Goal: Task Accomplishment & Management: Use online tool/utility

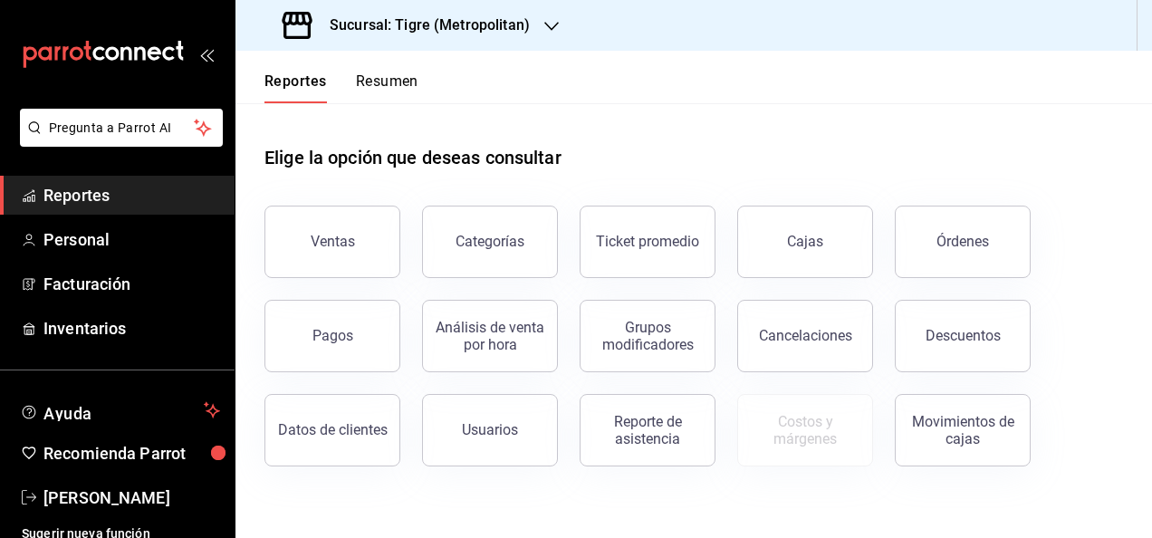
click at [513, 7] on div "Sucursal: Tigre (Metropolitan)" at bounding box center [408, 25] width 316 height 51
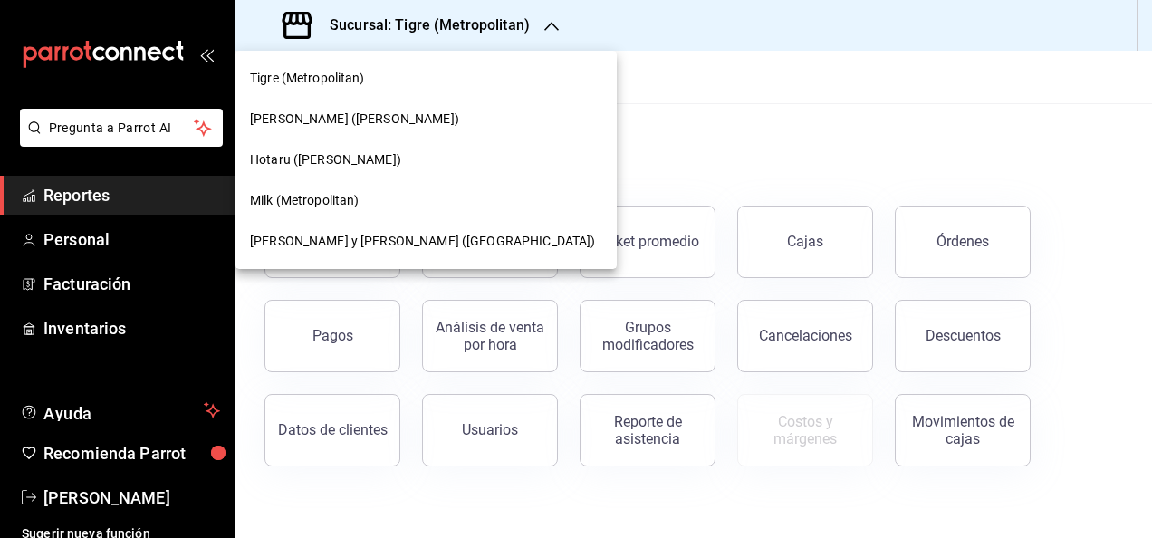
click at [400, 230] on div "[PERSON_NAME] y [PERSON_NAME] ([GEOGRAPHIC_DATA])" at bounding box center [425, 241] width 381 height 41
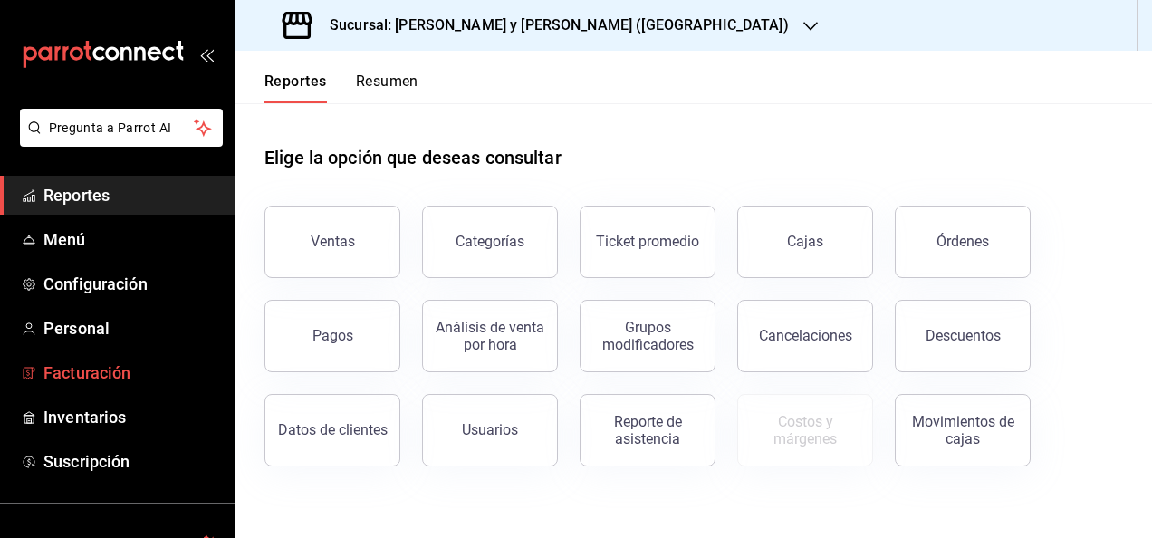
click at [121, 380] on span "Facturación" at bounding box center [131, 372] width 177 height 24
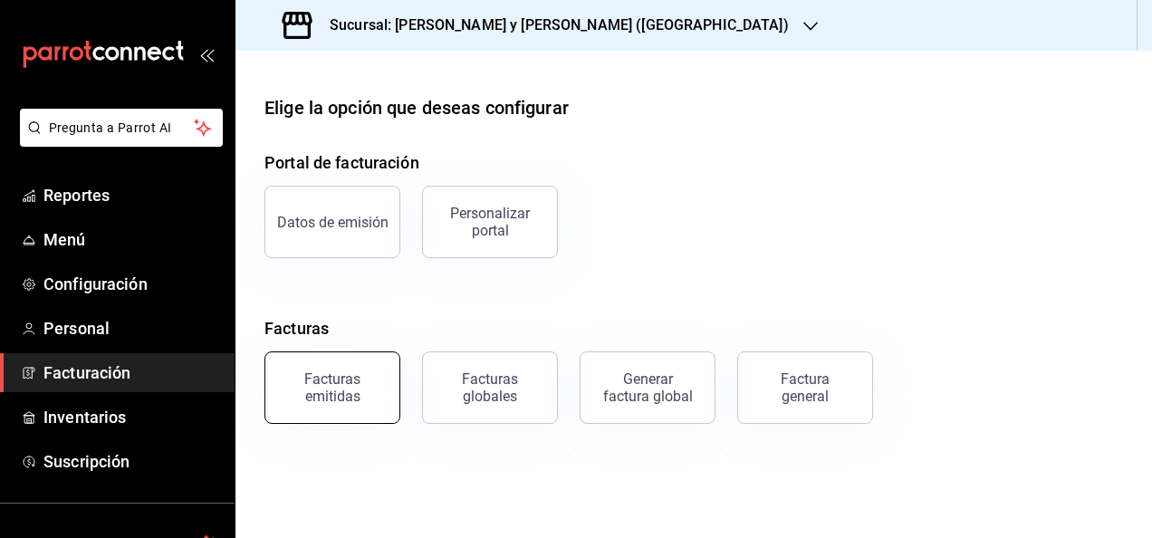
click at [355, 402] on div "Facturas emitidas" at bounding box center [332, 387] width 112 height 34
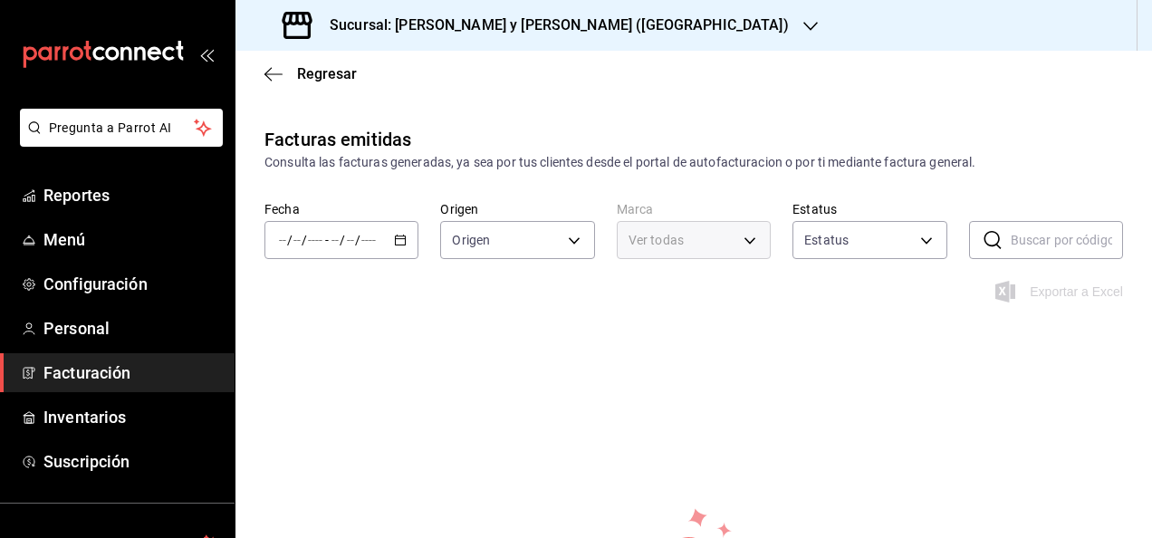
type input "ORDER_INVOICE,GENERAL_INVOICE"
type input "ACTIVE,PENDING_CANCELLATION,CANCELLED,PRE_CANCELLED"
type input "5c4b5436-b9cd-4a1a-b4e8-85329c7394cf"
click at [382, 242] on div "/ / - / /" at bounding box center [341, 240] width 154 height 38
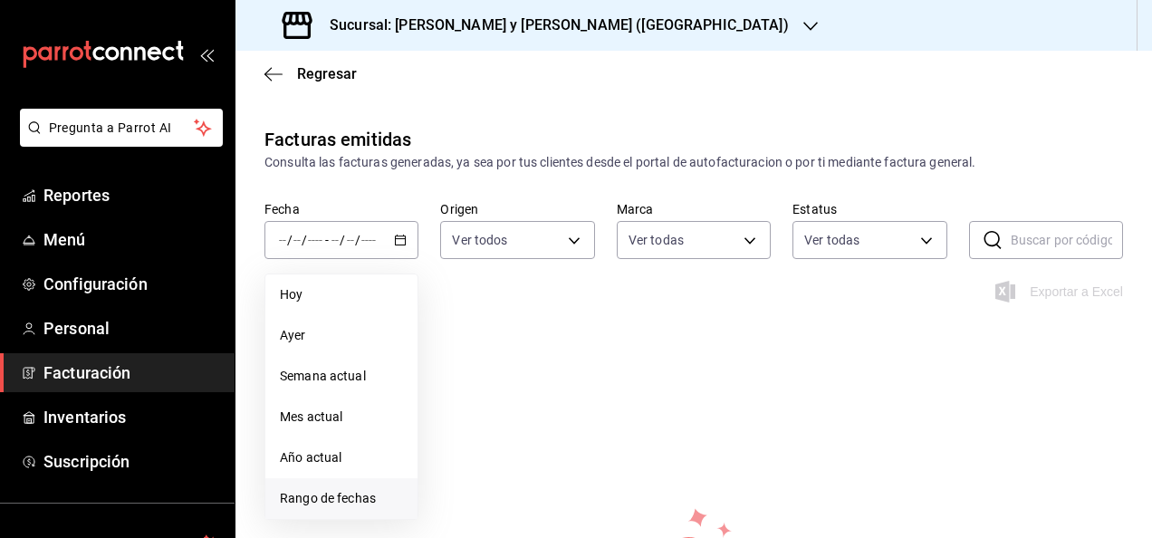
click at [346, 507] on span "Rango de fechas" at bounding box center [341, 498] width 123 height 19
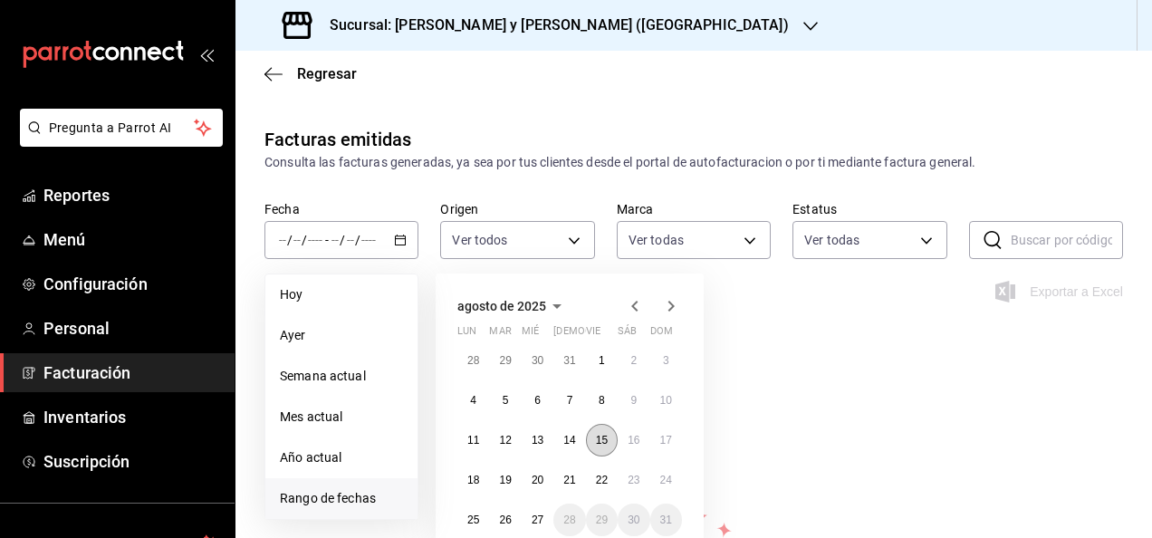
click at [601, 437] on abbr "15" at bounding box center [602, 440] width 12 height 13
click at [543, 514] on abbr "27" at bounding box center [538, 519] width 12 height 13
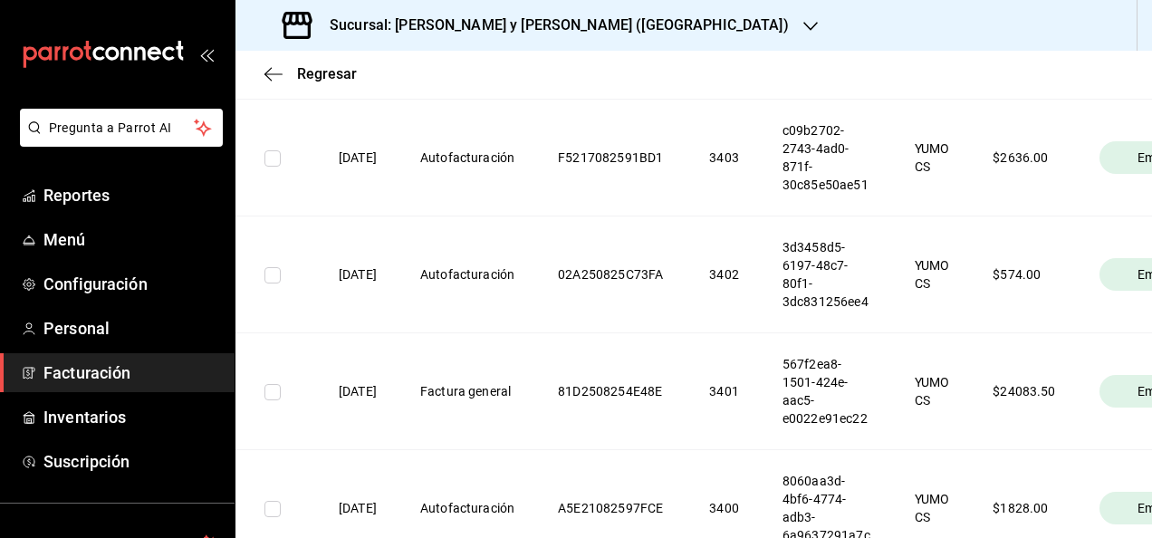
scroll to position [0, 196]
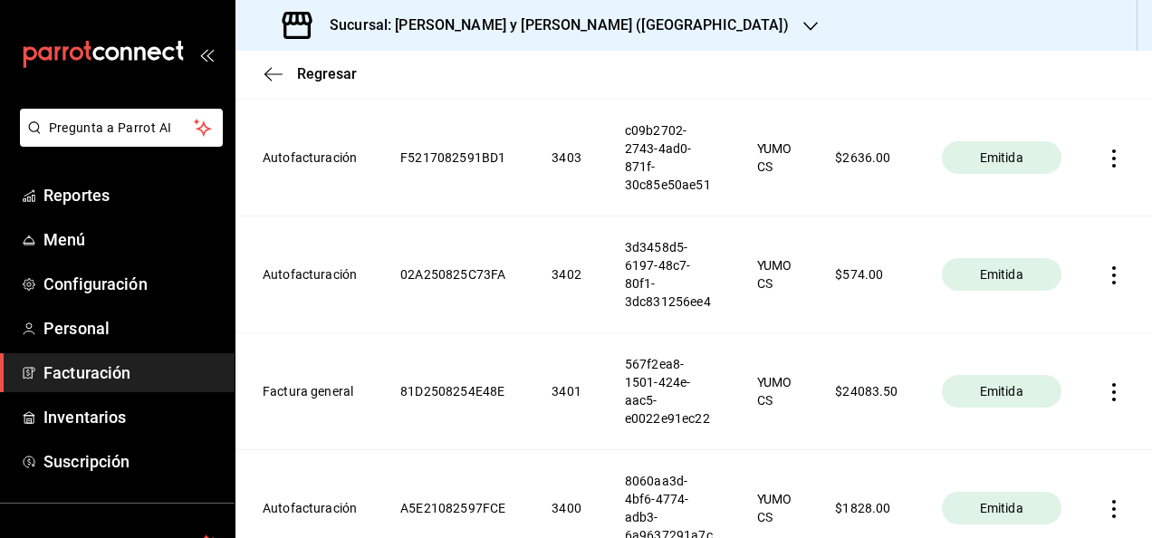
click at [1105, 383] on icon "button" at bounding box center [1114, 392] width 18 height 18
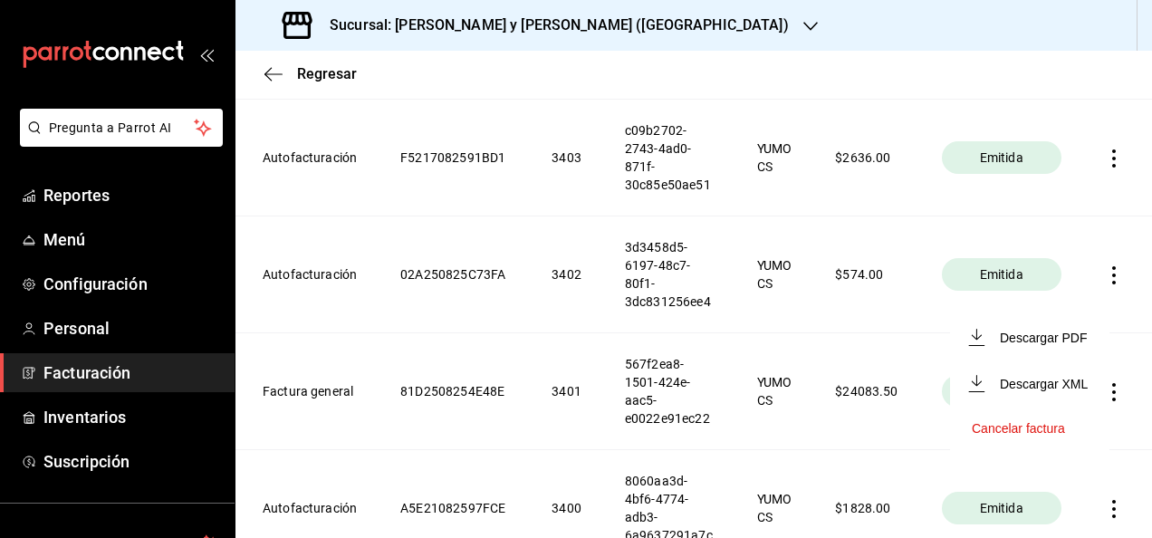
click at [1009, 418] on li "Cancelar factura" at bounding box center [1029, 428] width 159 height 43
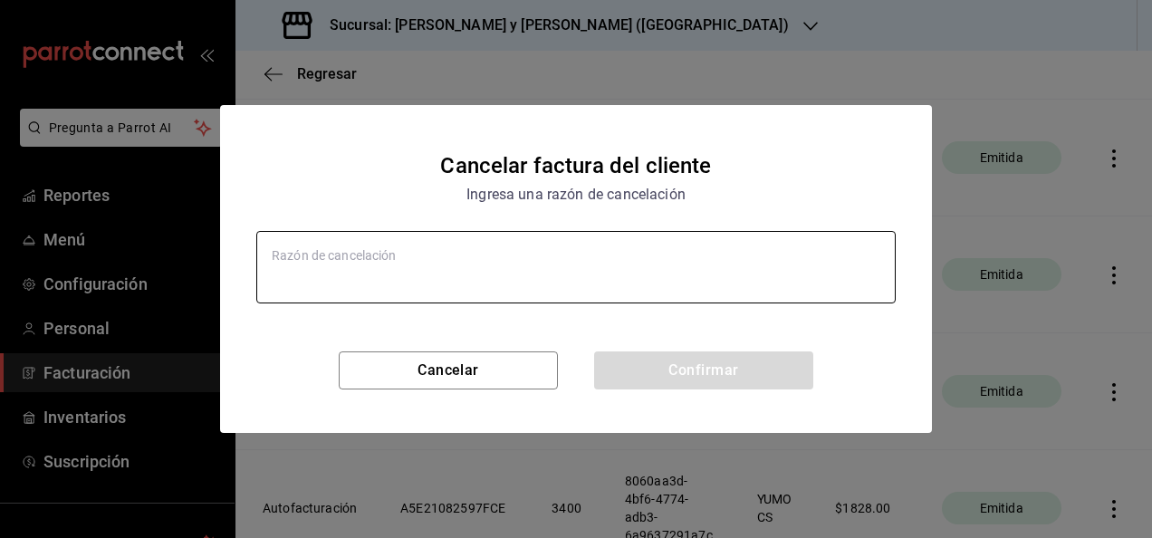
type textarea "x"
click at [473, 259] on textarea at bounding box center [575, 267] width 639 height 72
type textarea "err"
type textarea "x"
type textarea "error"
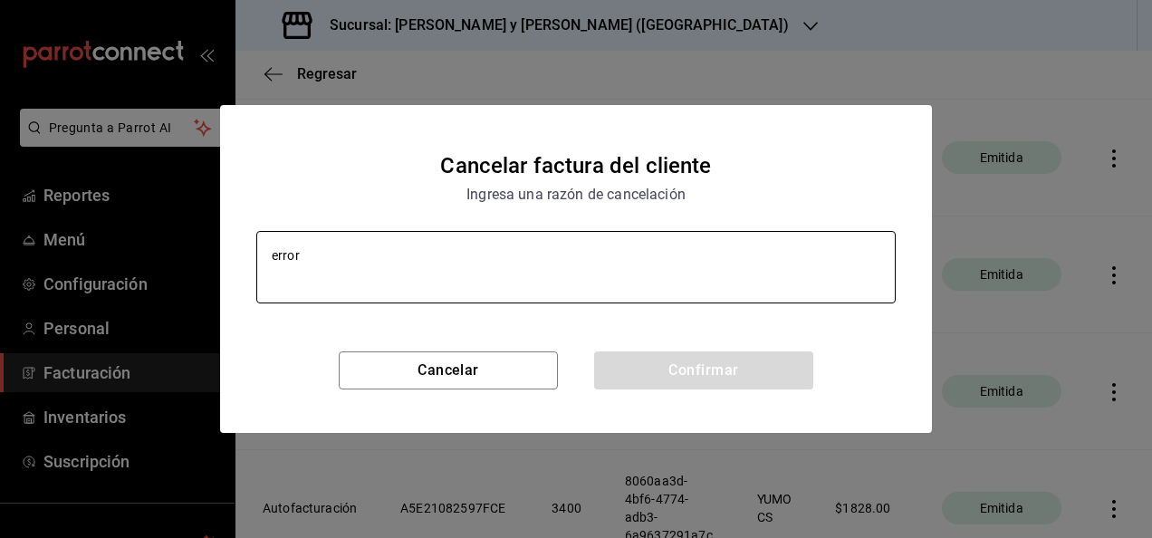
click at [471, 275] on textarea "error" at bounding box center [575, 267] width 639 height 72
type textarea "x"
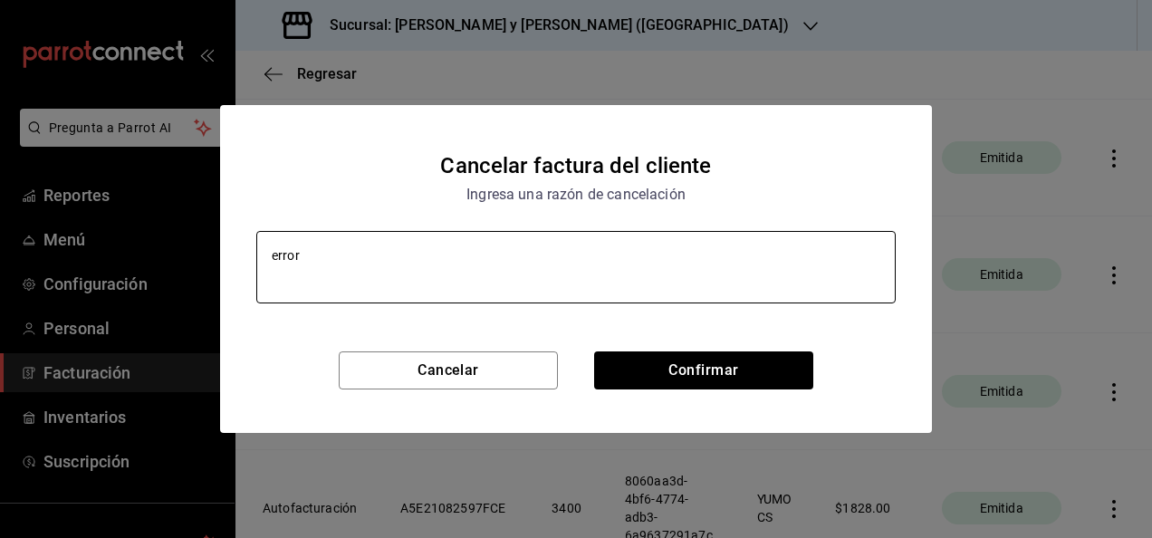
type textarea "erroro"
type textarea "x"
type textarea "error"
type textarea "x"
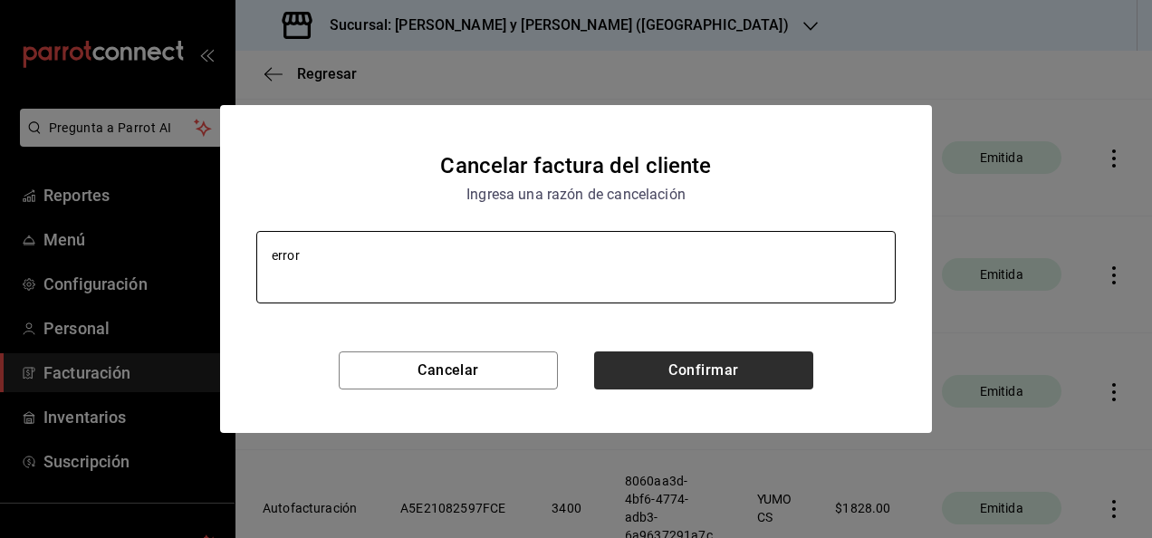
type textarea "error"
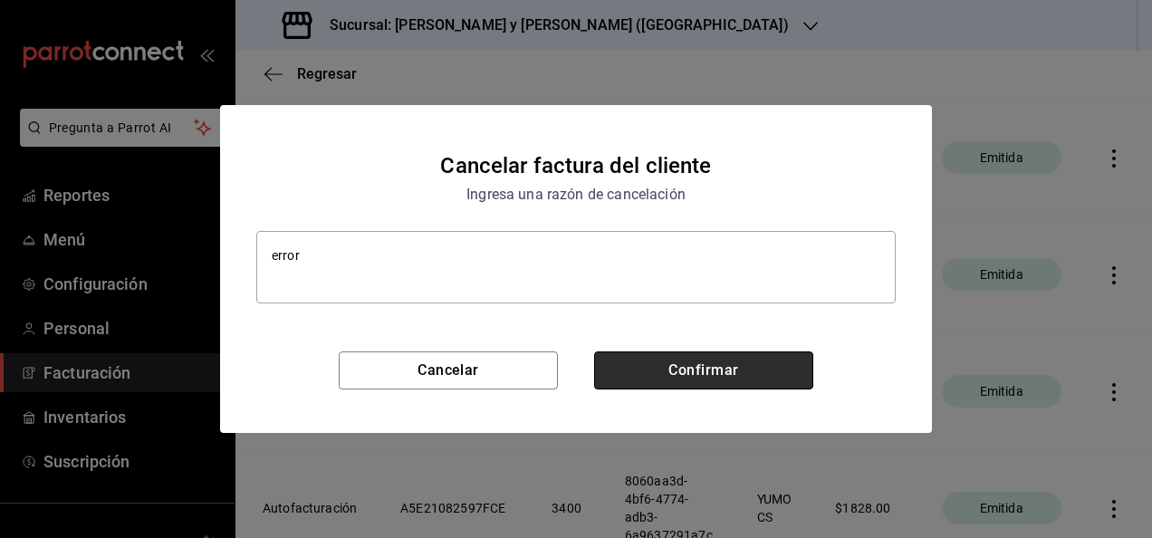
click at [666, 364] on button "Confirmar" at bounding box center [703, 370] width 219 height 38
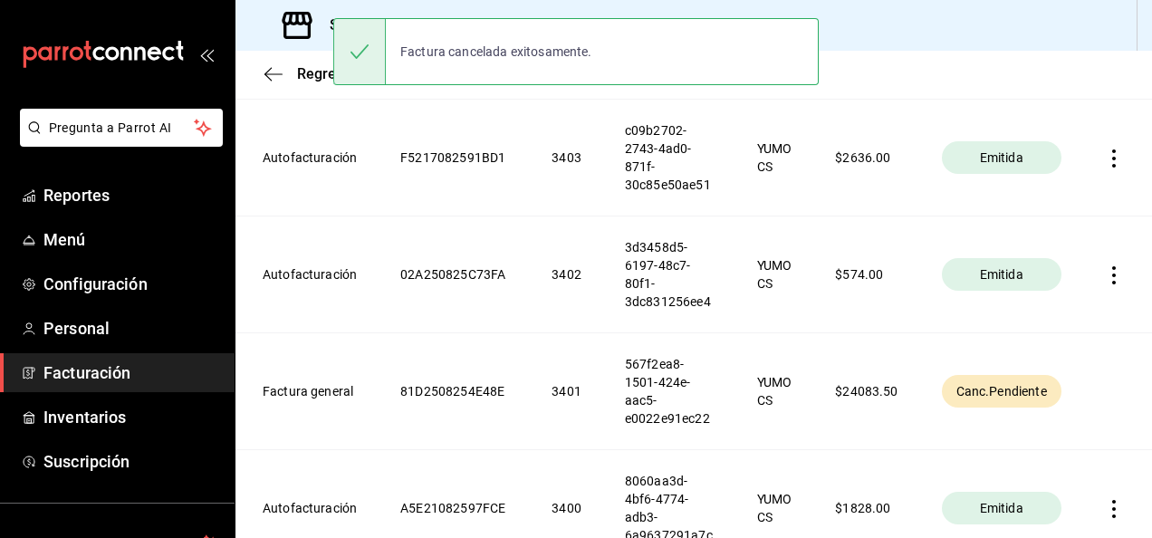
type textarea "x"
click at [263, 64] on div "Regresar" at bounding box center [693, 74] width 916 height 46
click at [271, 73] on icon "button" at bounding box center [273, 73] width 18 height 1
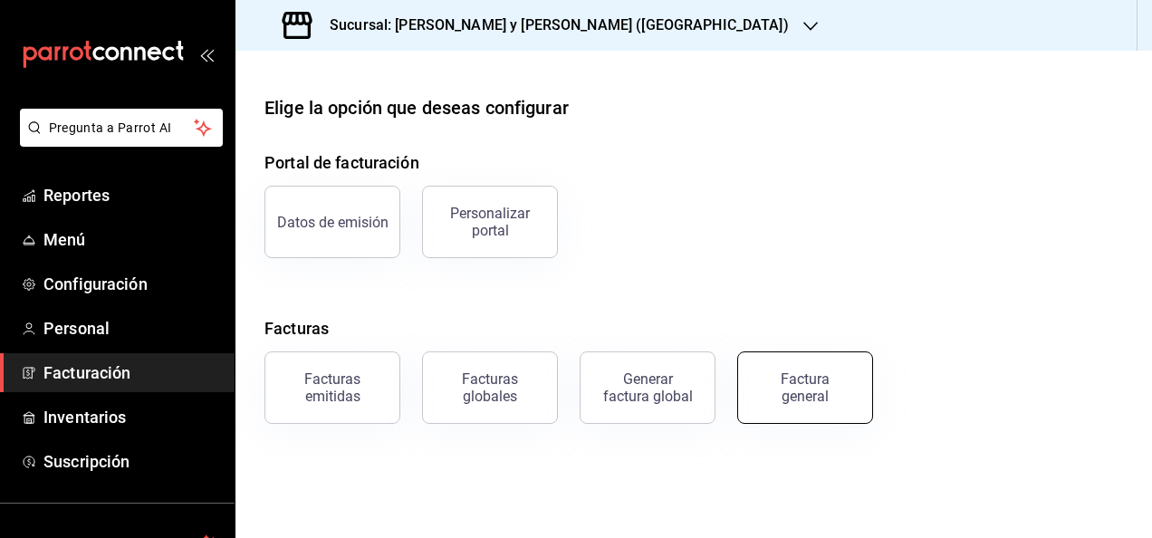
click at [832, 376] on div "Factura general" at bounding box center [805, 387] width 91 height 34
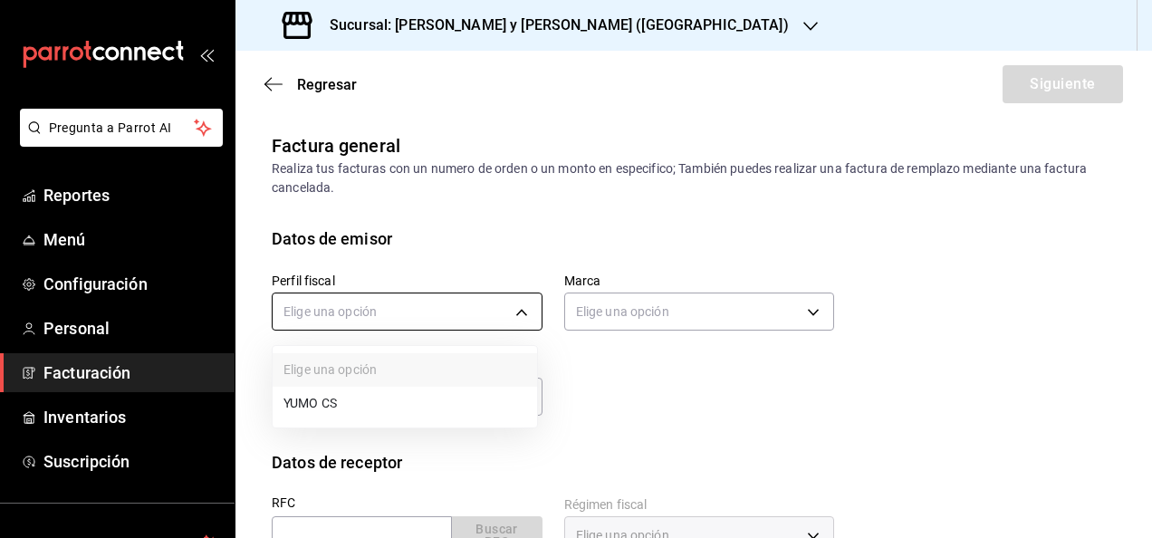
click at [426, 312] on body "Pregunta a Parrot AI Reportes Menú Configuración Personal Facturación Inventari…" at bounding box center [576, 269] width 1152 height 538
click at [415, 406] on li "YUMO CS" at bounding box center [405, 404] width 264 height 34
type input "5982fbb0-8c22-4ff5-a537-dca332c6d2d4"
type input "5c4b5436-b9cd-4a1a-b4e8-85329c7394cf"
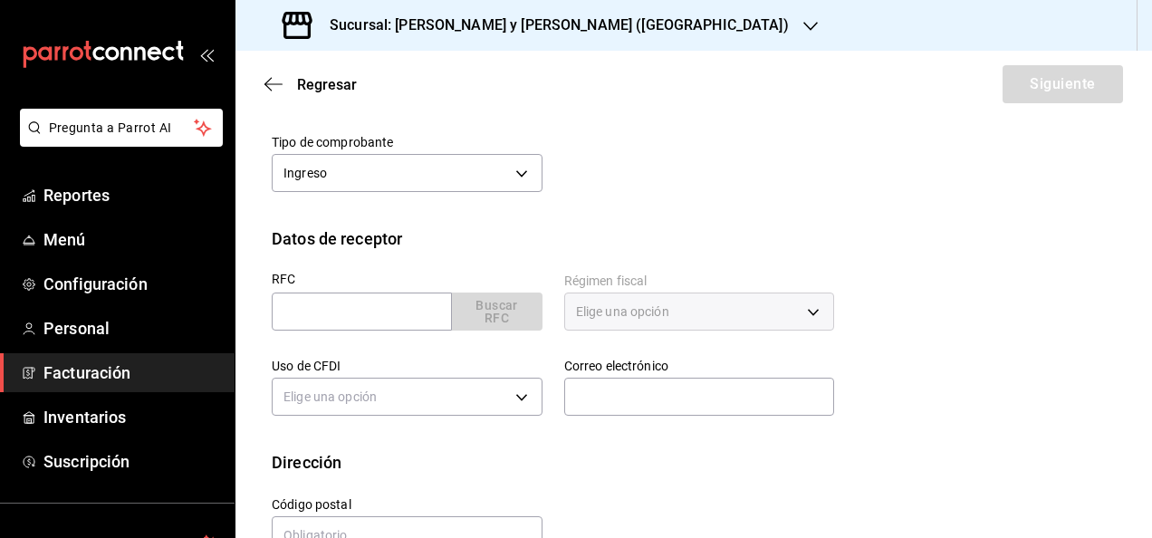
scroll to position [226, 0]
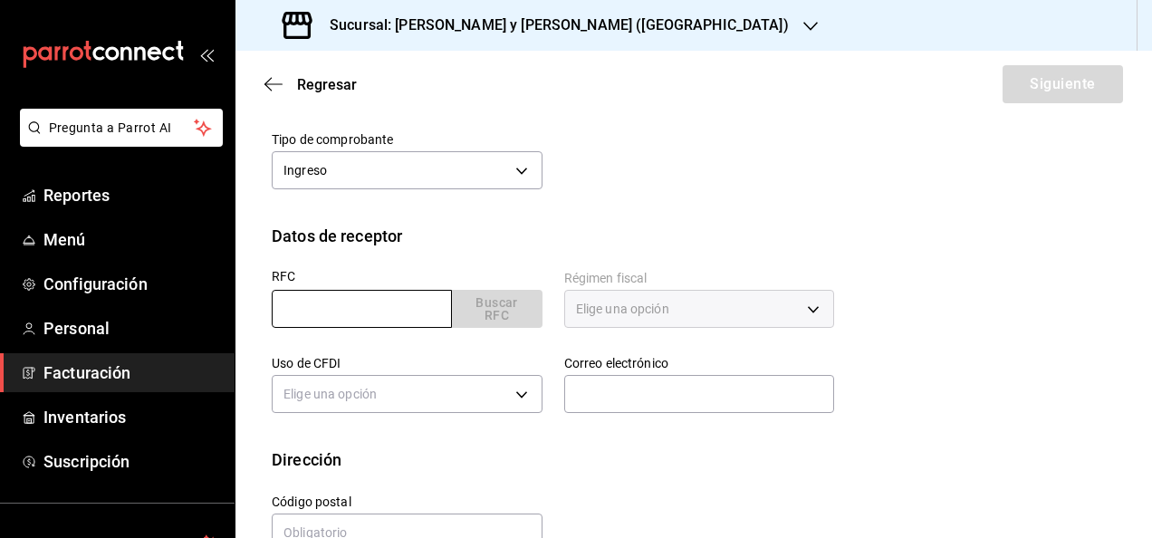
click at [335, 319] on input "text" at bounding box center [362, 309] width 180 height 38
type input "CPR180208PM0"
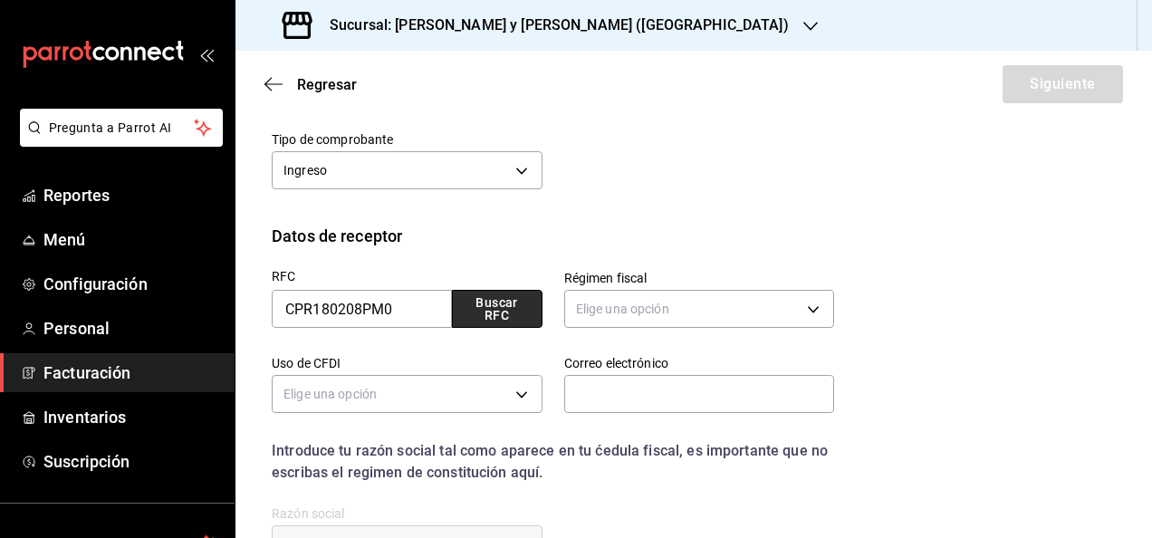
click at [512, 301] on button "Buscar RFC" at bounding box center [497, 309] width 91 height 38
type input "601"
type input "G03"
type input "[EMAIL_ADDRESS][PERSON_NAME][DOMAIN_NAME]"
type input "66269"
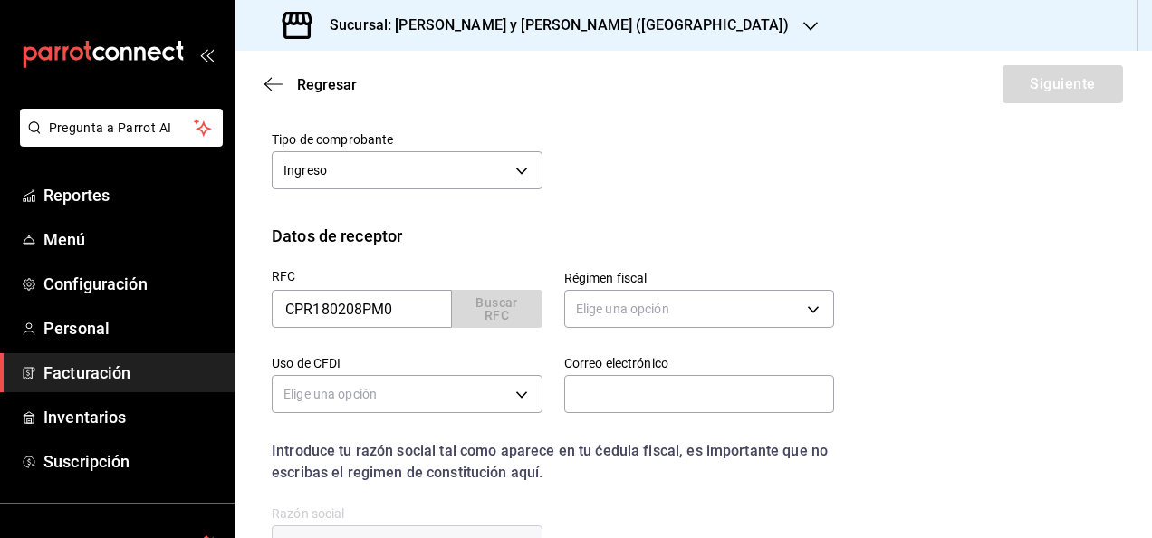
type input "CINEMAS PREMIUM"
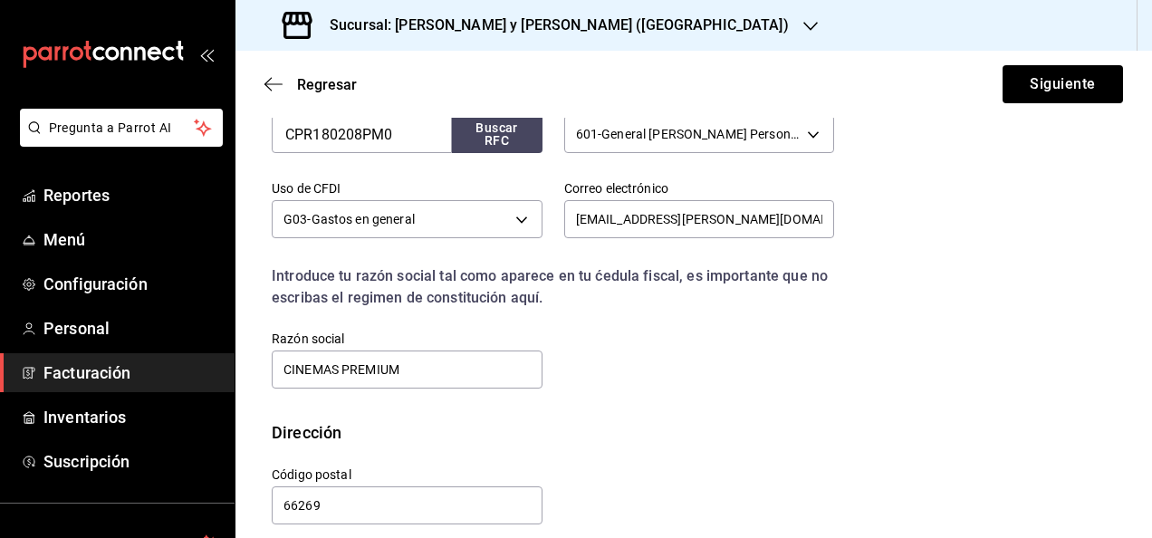
scroll to position [419, 0]
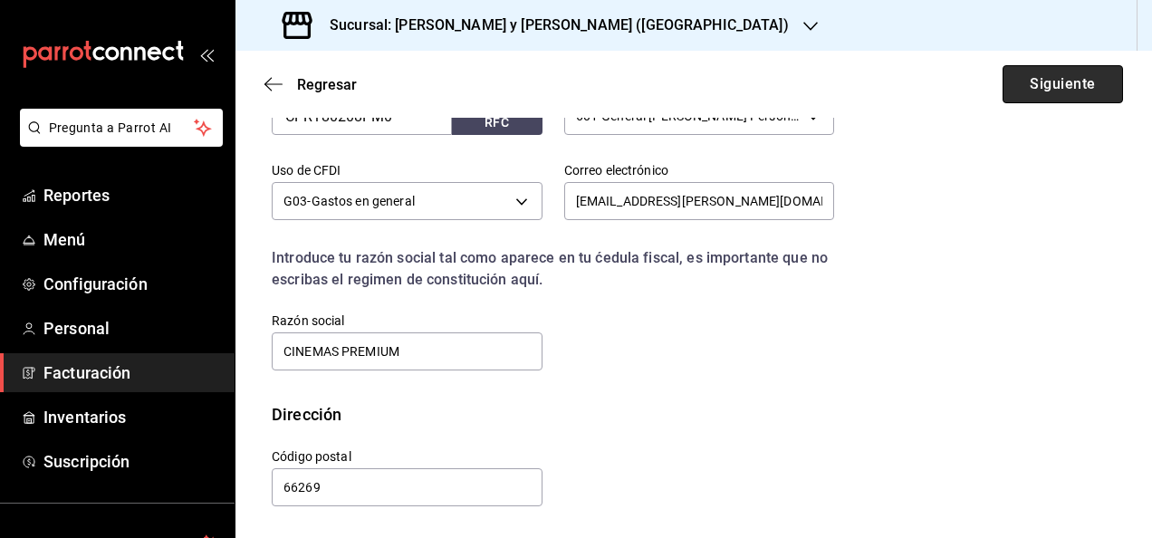
click at [1011, 101] on button "Siguiente" at bounding box center [1062, 84] width 120 height 38
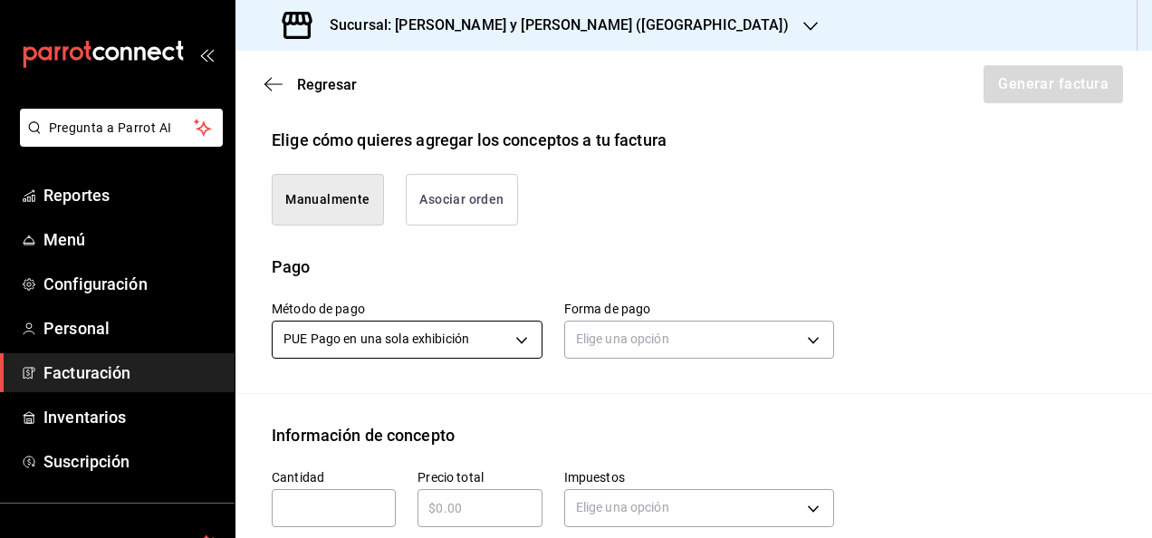
click at [455, 324] on body "Pregunta a Parrot AI Reportes Menú Configuración Personal Facturación Inventari…" at bounding box center [576, 269] width 1152 height 538
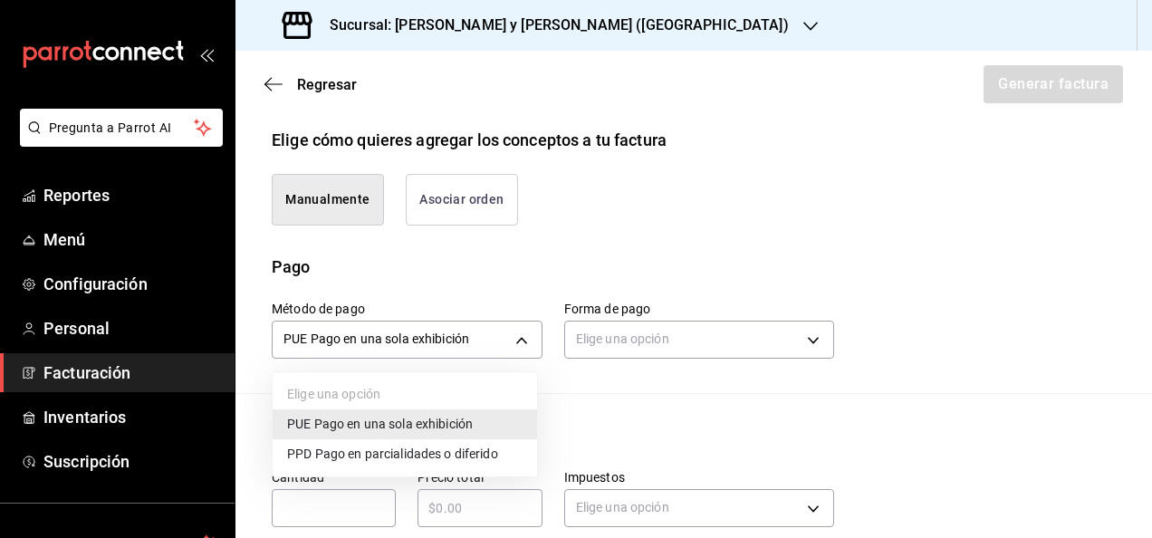
click at [386, 455] on span "PPD Pago en parcialidades o diferido" at bounding box center [392, 454] width 211 height 19
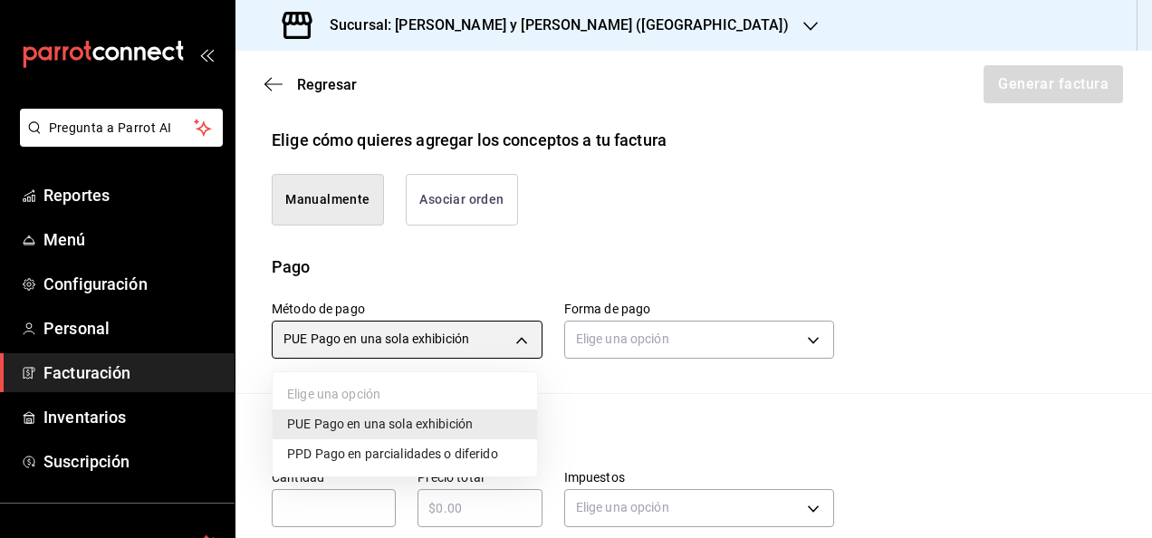
type input "PPD"
type input "99"
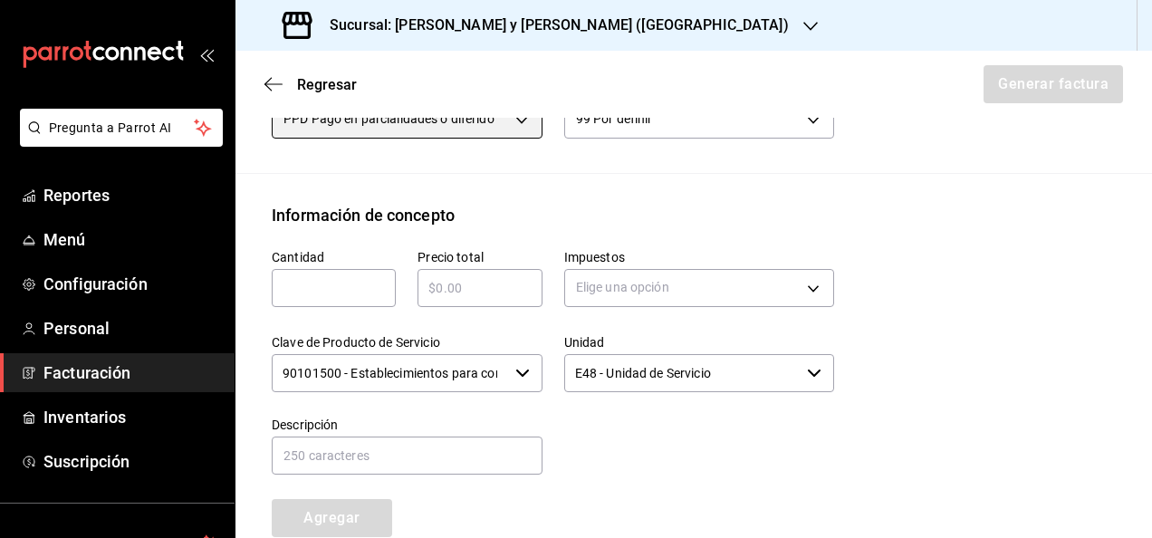
scroll to position [641, 0]
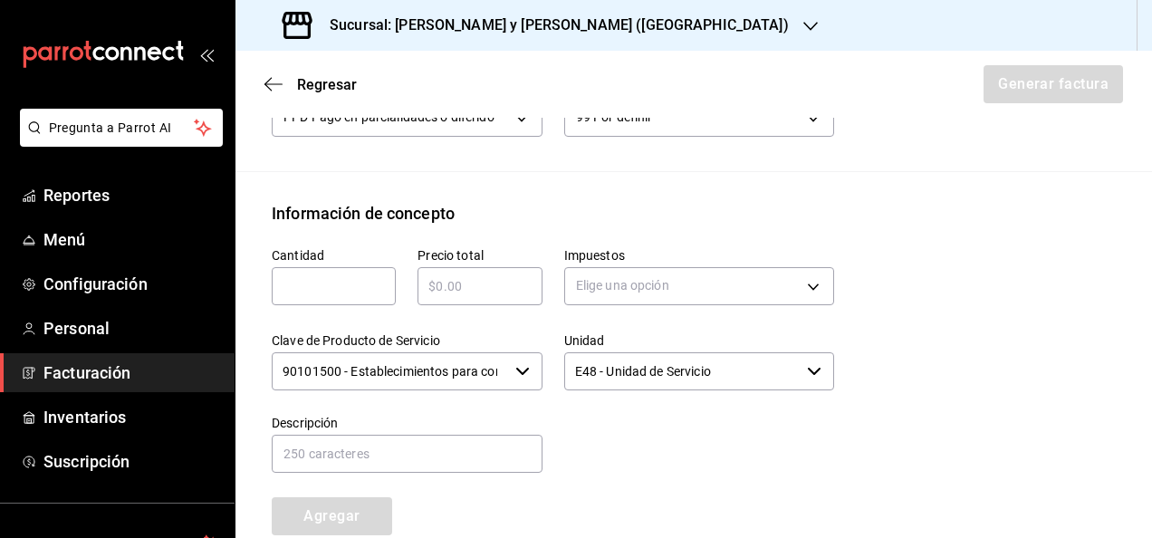
click at [343, 304] on div "Cantidad ​" at bounding box center [323, 267] width 146 height 85
click at [346, 297] on div "​" at bounding box center [334, 286] width 124 height 38
type input "1"
paste input "$11840.00"
type input "$11840.00"
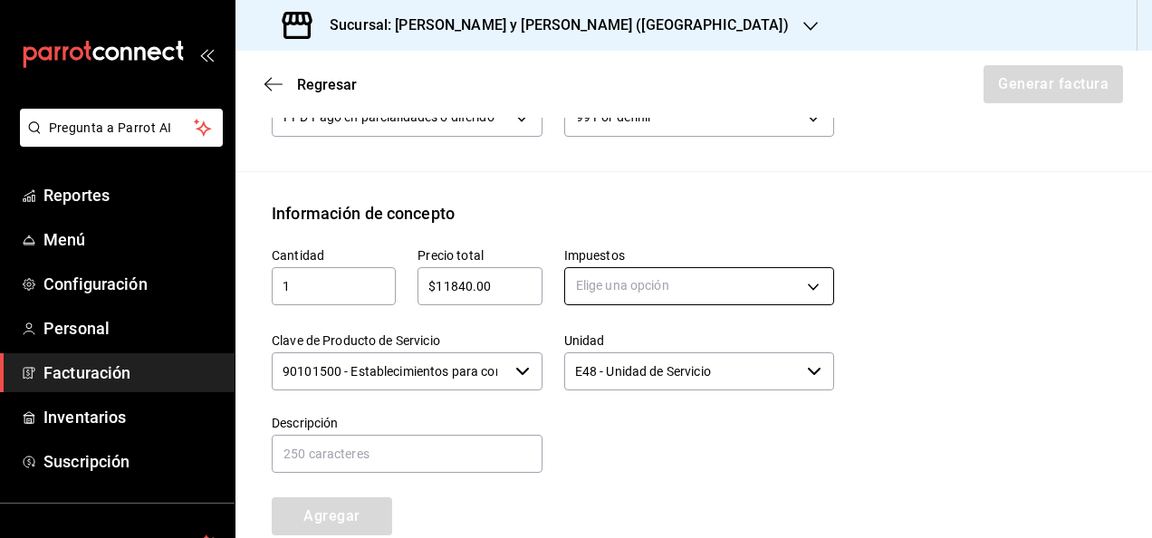
click at [805, 277] on body "Pregunta a Parrot AI Reportes Menú Configuración Personal Facturación Inventari…" at bounding box center [576, 269] width 1152 height 538
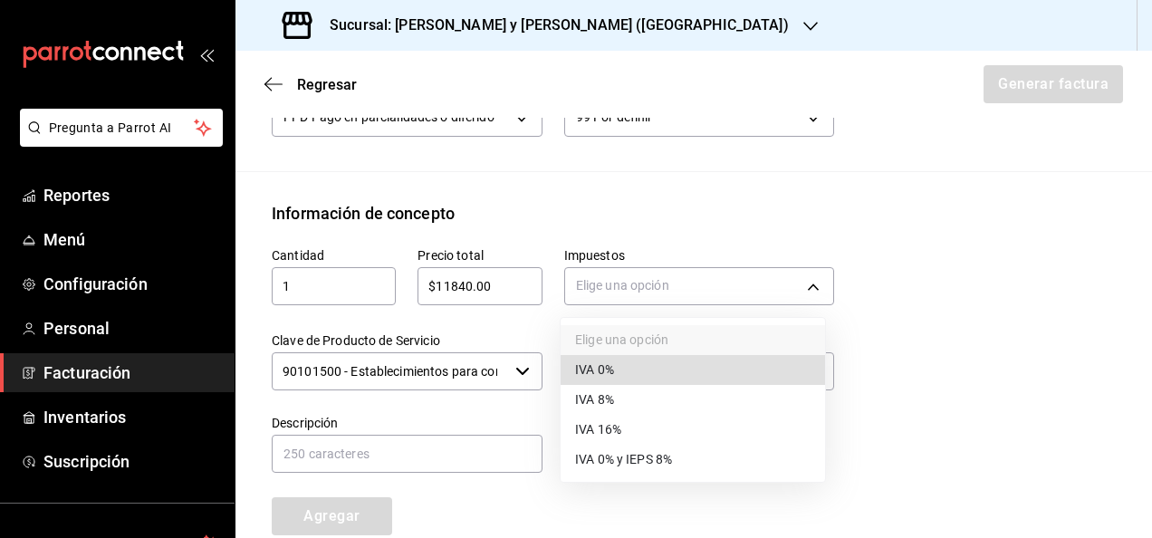
click at [678, 433] on li "IVA 16%" at bounding box center [693, 430] width 264 height 30
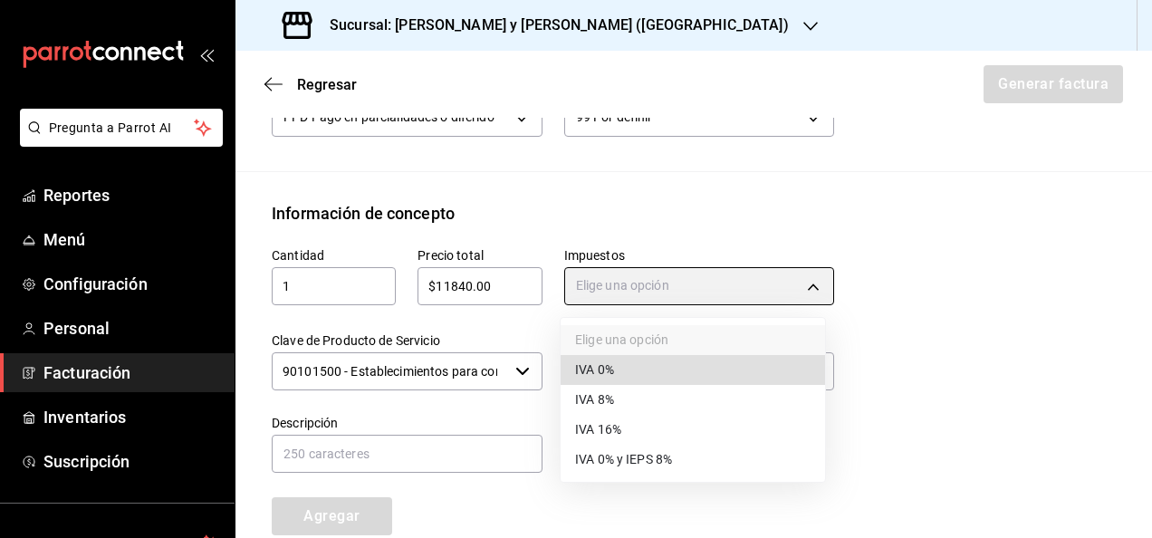
type input "IVA_16"
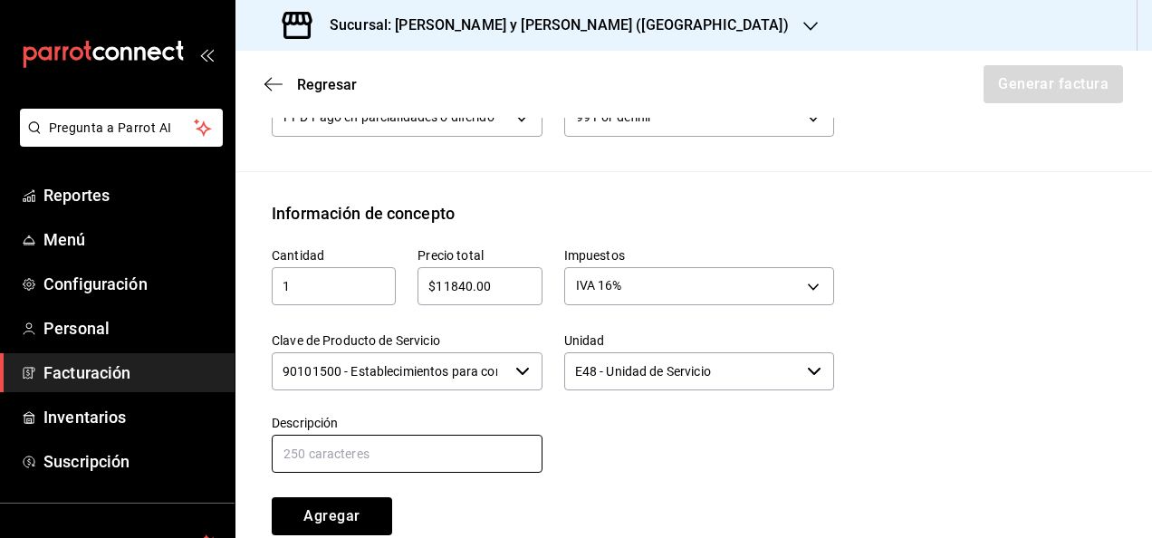
click at [486, 436] on input "text" at bounding box center [407, 454] width 271 height 38
type input "CONSUMO DE ALIMENTOS 15 - 21 [PERSON_NAME]"
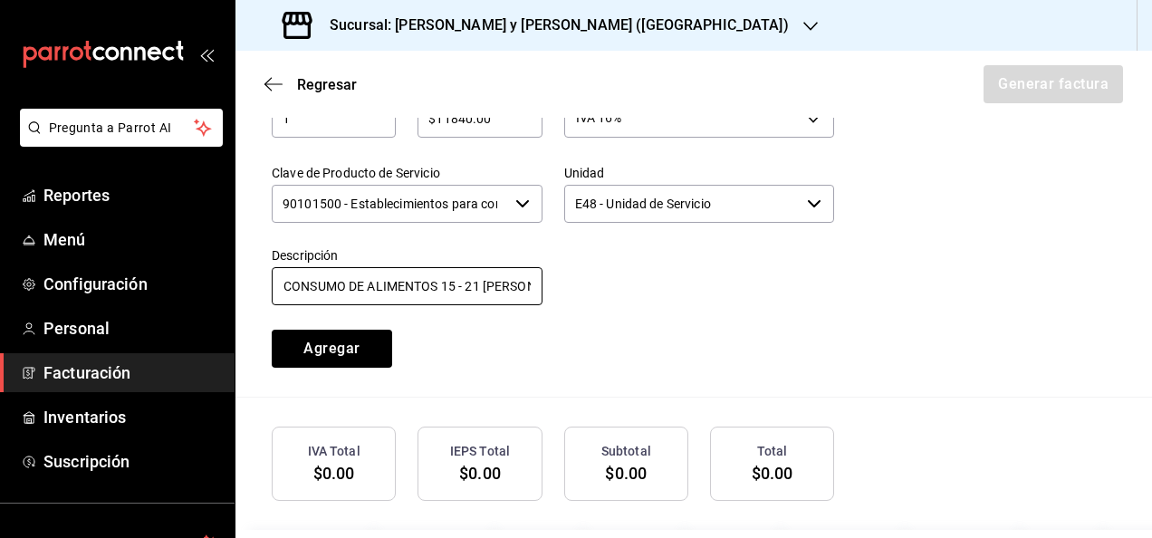
scroll to position [810, 0]
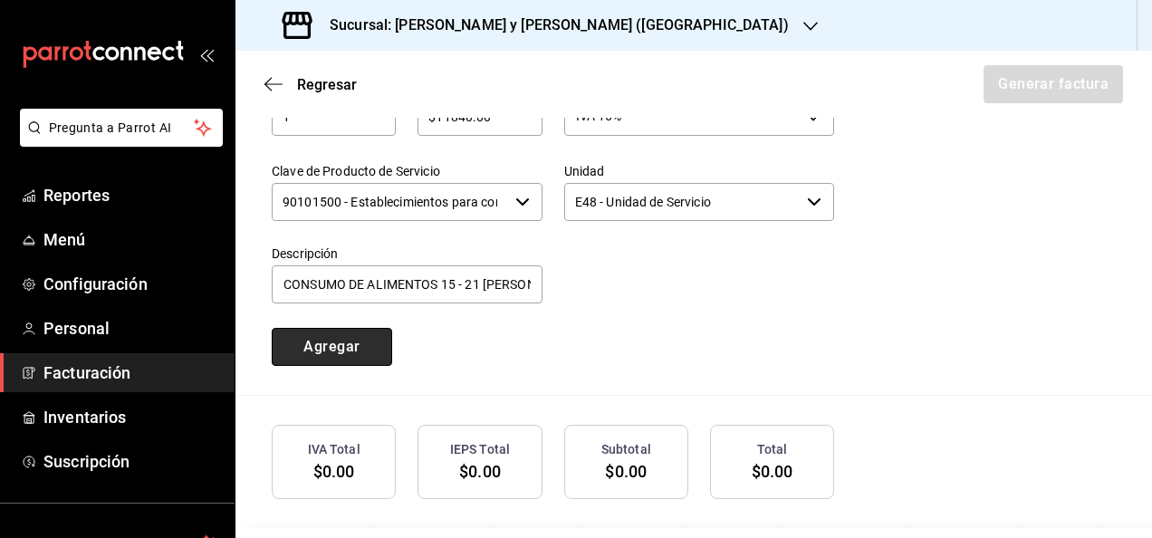
click at [332, 359] on button "Agregar" at bounding box center [332, 347] width 120 height 38
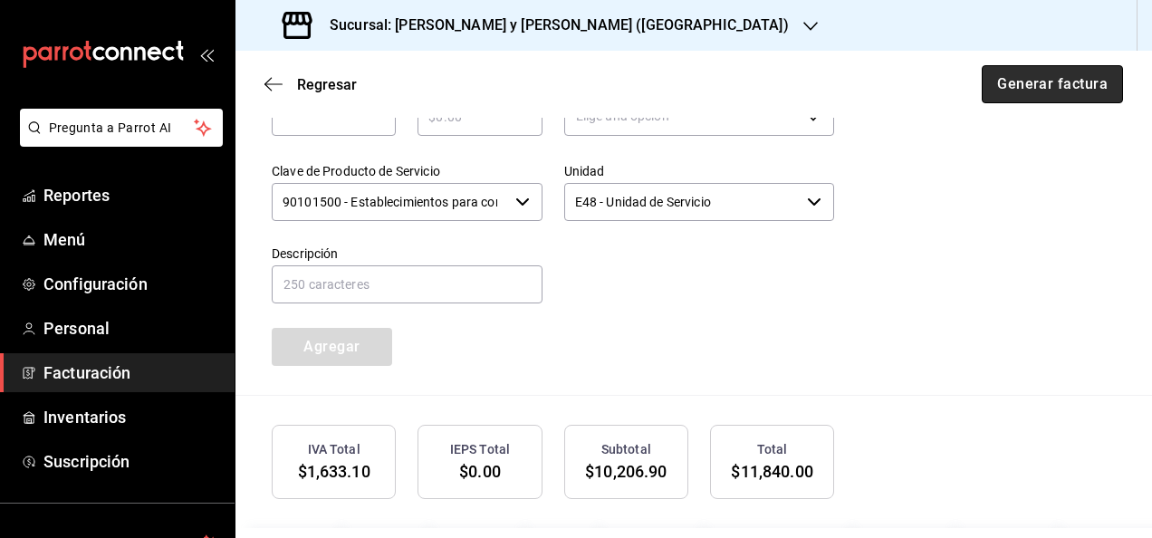
click at [1050, 92] on button "Generar factura" at bounding box center [1052, 84] width 141 height 38
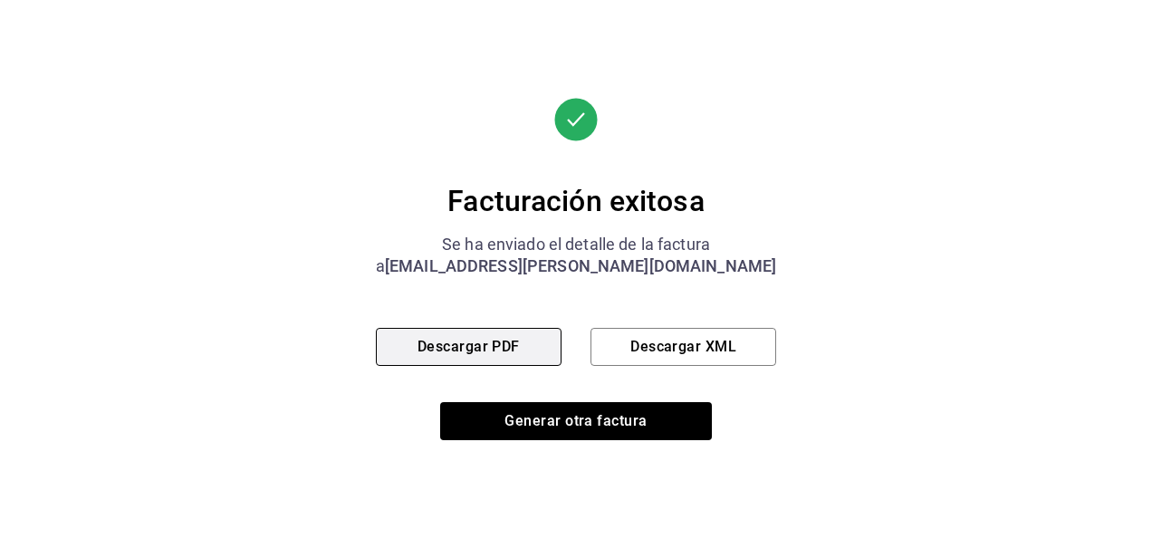
click at [467, 331] on button "Descargar PDF" at bounding box center [469, 347] width 186 height 38
